Goal: Transaction & Acquisition: Download file/media

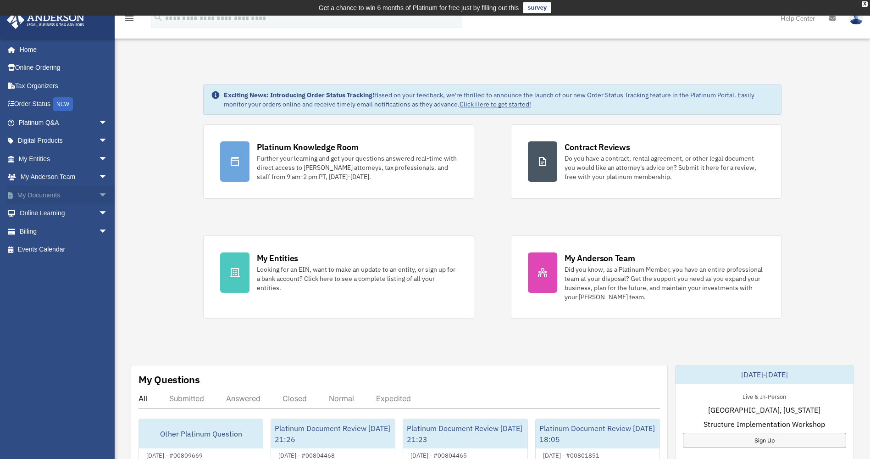
click at [100, 195] on span "arrow_drop_down" at bounding box center [108, 195] width 18 height 19
click at [57, 211] on link "Box" at bounding box center [67, 213] width 109 height 18
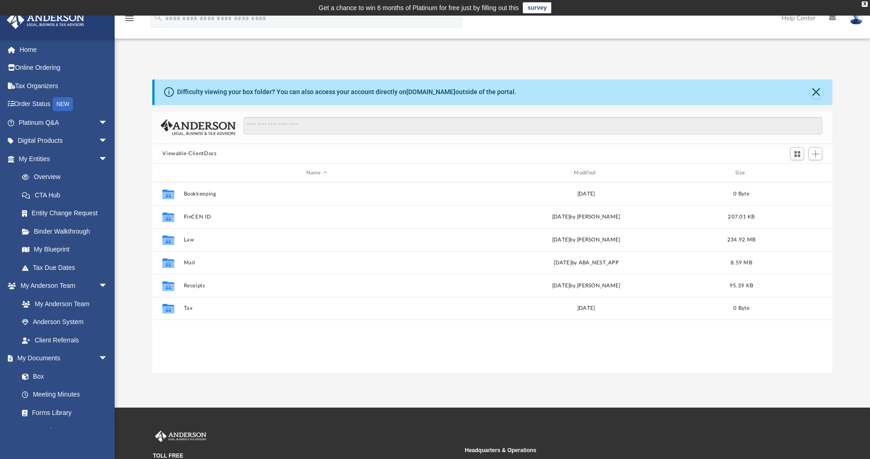
scroll to position [202, 674]
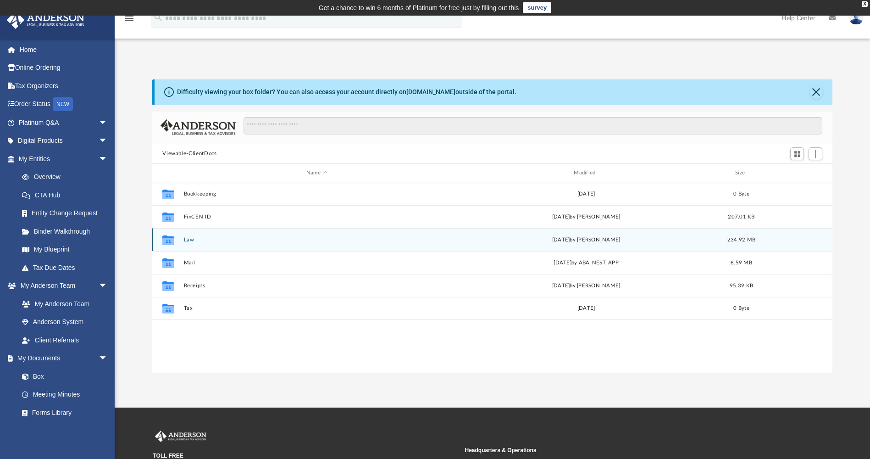
click at [197, 240] on button "Law" at bounding box center [317, 240] width 266 height 6
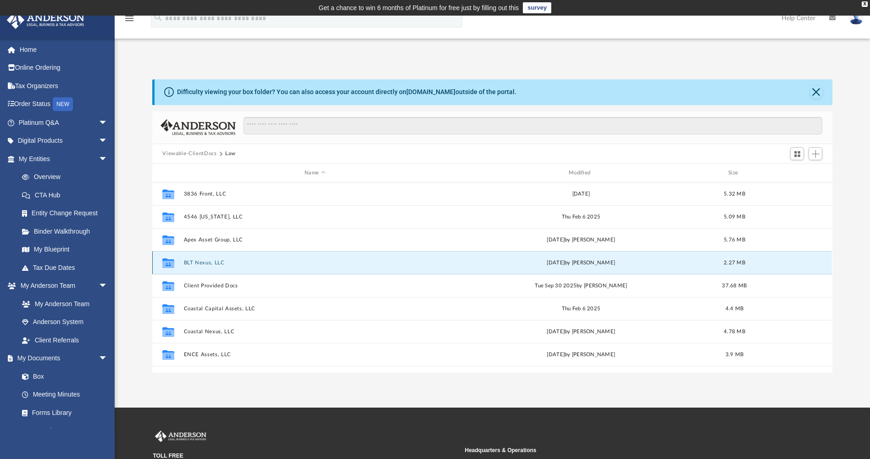
click at [210, 265] on button "BLT Nexus, LLC" at bounding box center [315, 263] width 262 height 6
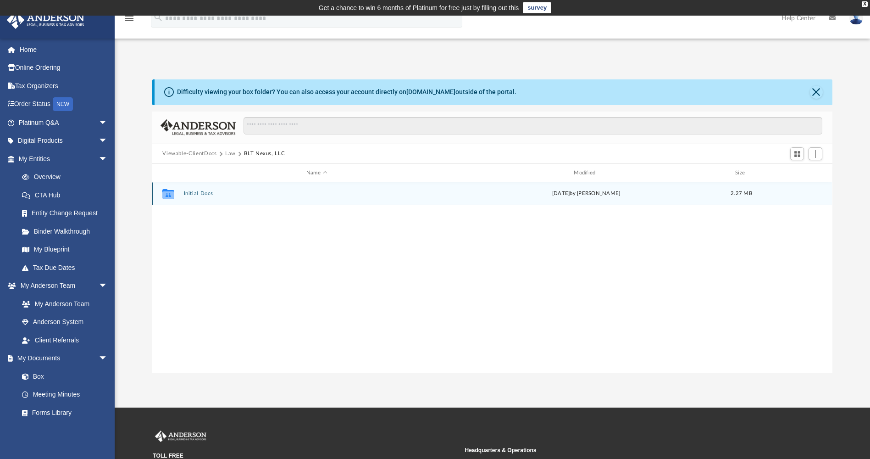
click at [208, 193] on button "Initial Docs" at bounding box center [317, 194] width 266 height 6
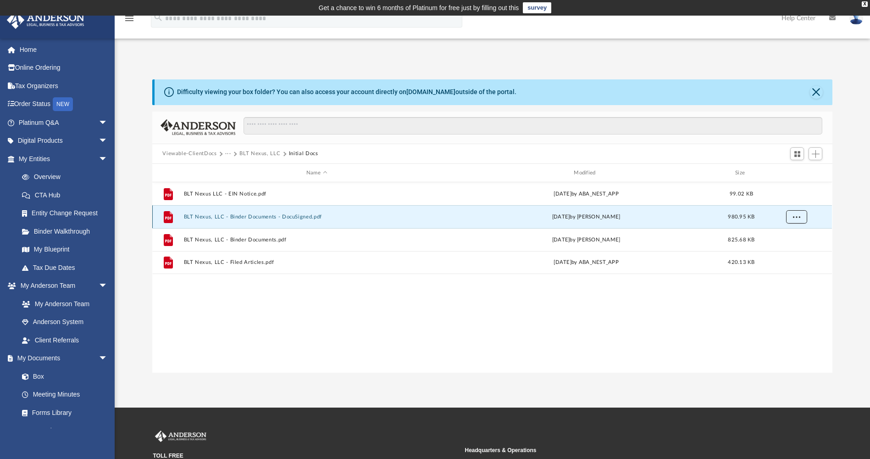
click at [797, 216] on span "More options" at bounding box center [796, 216] width 7 height 5
click at [784, 249] on li "Download" at bounding box center [788, 250] width 27 height 10
click at [819, 90] on button "Close" at bounding box center [816, 92] width 13 height 13
